Goal: Transaction & Acquisition: Purchase product/service

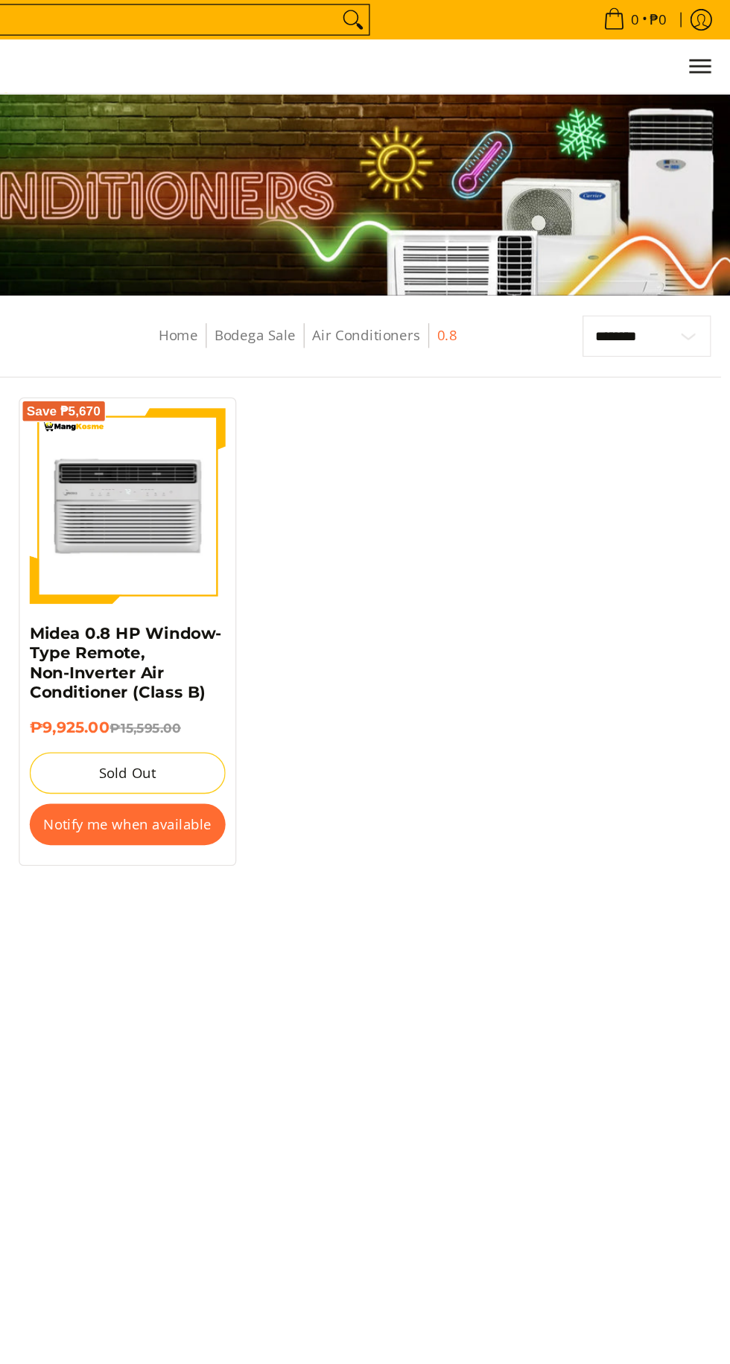
click at [245, 420] on img at bounding box center [275, 381] width 147 height 147
